Goal: Information Seeking & Learning: Find specific page/section

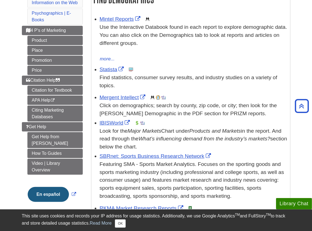
scroll to position [90, 0]
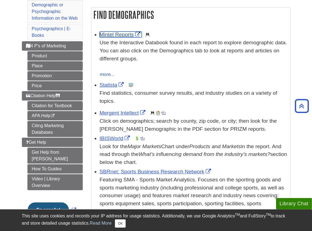
click at [118, 33] on link "Mintel Reports" at bounding box center [121, 35] width 42 height 6
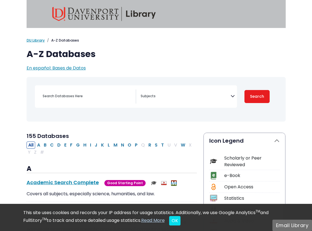
select select "Database Subject Filter"
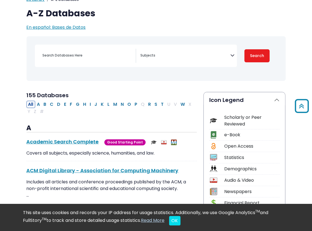
scroll to position [40, 0]
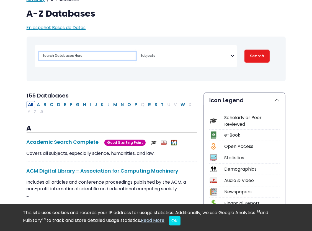
click at [73, 56] on input "Search database by title or keyword" at bounding box center [87, 56] width 96 height 8
type input "m"
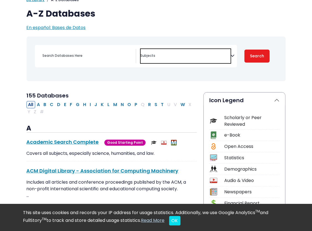
click at [169, 52] on span "Search filters" at bounding box center [186, 55] width 90 height 6
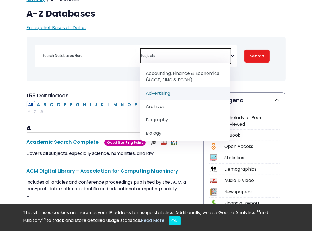
scroll to position [14, 0]
select select "219037"
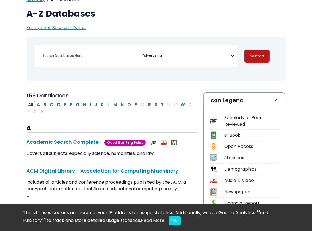
click at [262, 57] on button "Search" at bounding box center [258, 56] width 26 height 13
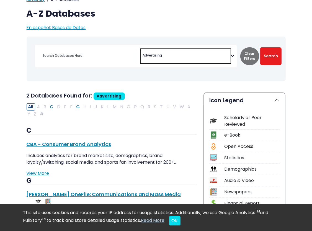
click at [210, 57] on span "× Advertising" at bounding box center [186, 56] width 90 height 14
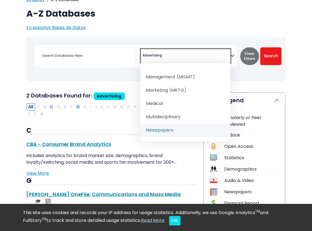
scroll to position [476, 0]
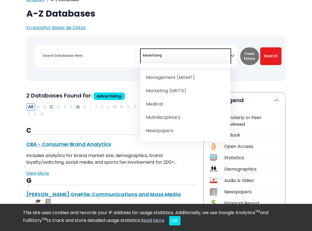
click at [216, 53] on span "× Advertising" at bounding box center [186, 56] width 90 height 14
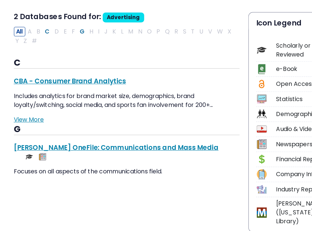
scroll to position [98, 0]
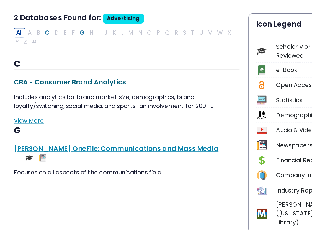
click at [75, 90] on link "CBA - Consumer Brand Analytics This link opens in a new window" at bounding box center [69, 87] width 85 height 7
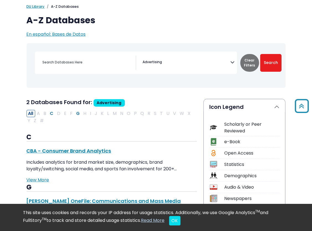
scroll to position [28, 0]
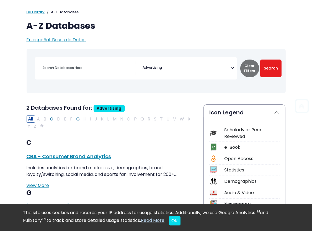
click at [177, 65] on span "× Advertising" at bounding box center [186, 68] width 90 height 14
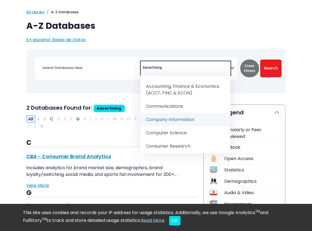
type textarea "m"
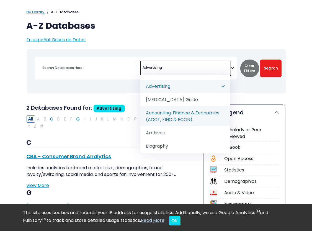
type textarea "Advertising"
select select "Database Subject Filter"
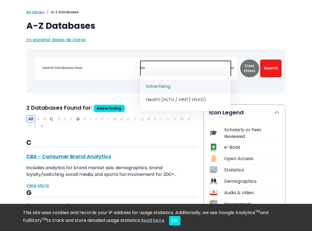
type textarea "A"
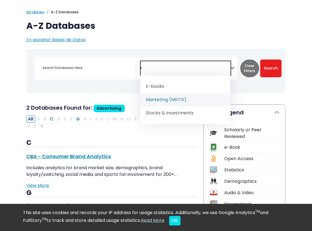
type textarea "k"
select select "219072"
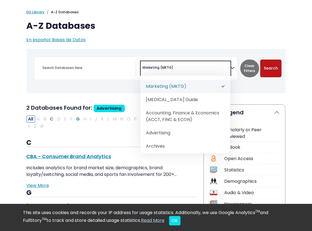
click at [267, 75] on button "Search" at bounding box center [271, 69] width 21 height 18
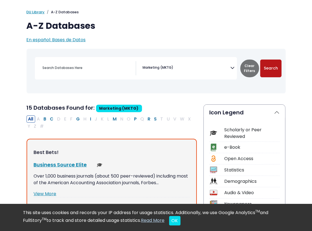
click at [270, 68] on button "Search" at bounding box center [271, 69] width 21 height 18
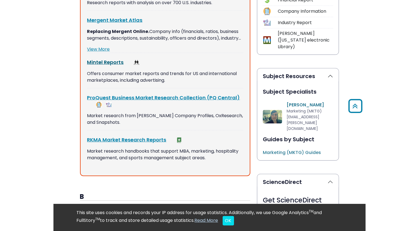
scroll to position [243, 0]
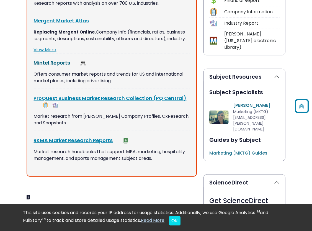
click at [58, 63] on link "Mintel Reports This link opens in a new window" at bounding box center [52, 62] width 37 height 7
